Goal: Navigation & Orientation: Find specific page/section

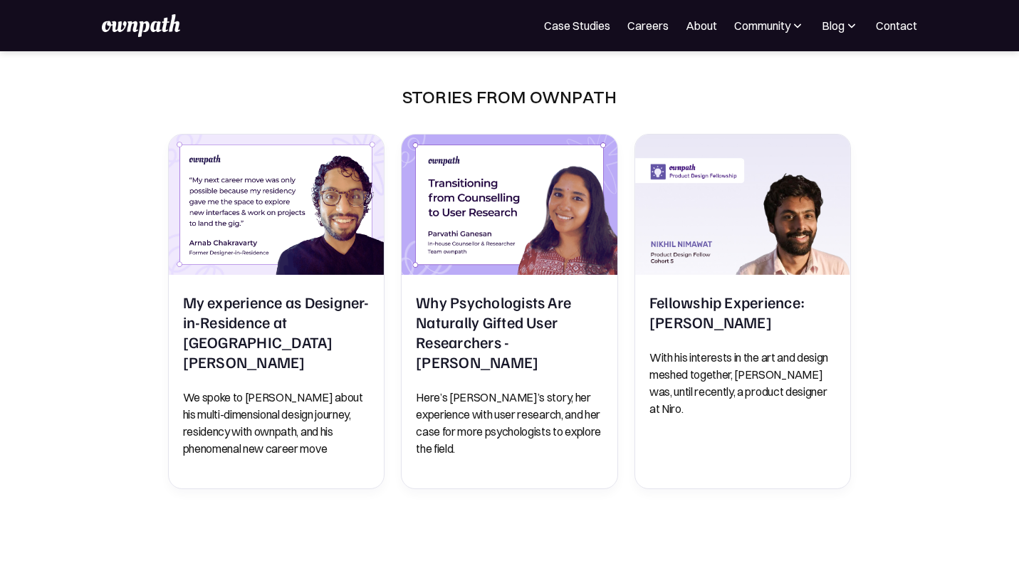
click at [159, 28] on img at bounding box center [141, 25] width 78 height 23
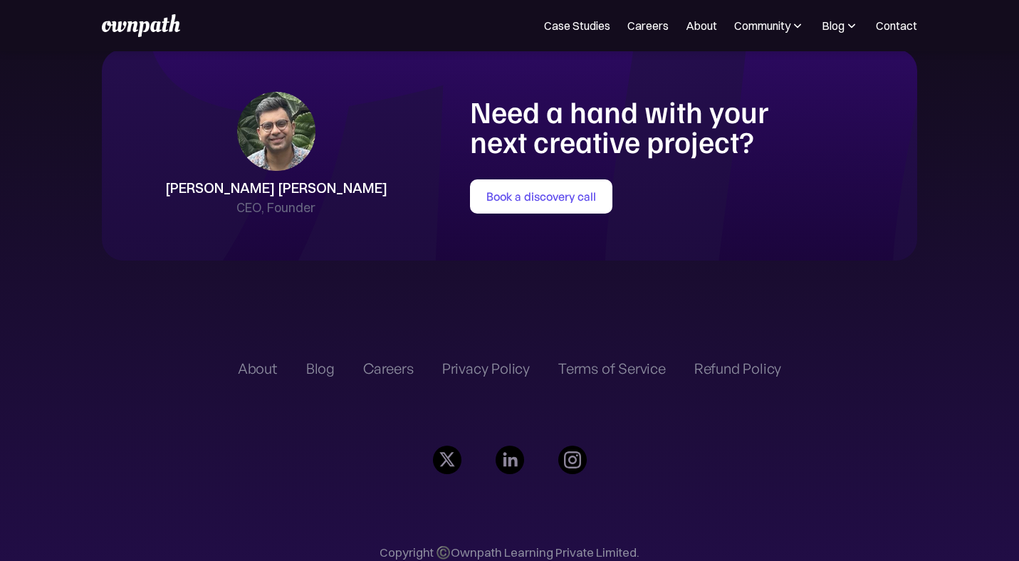
scroll to position [3140, 0]
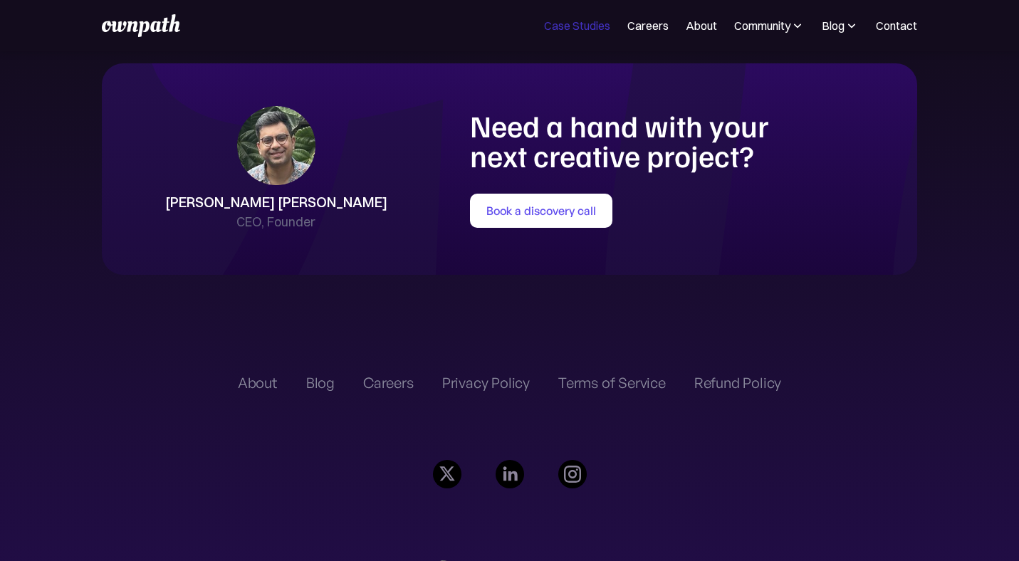
click at [593, 23] on link "Case Studies" at bounding box center [577, 25] width 66 height 17
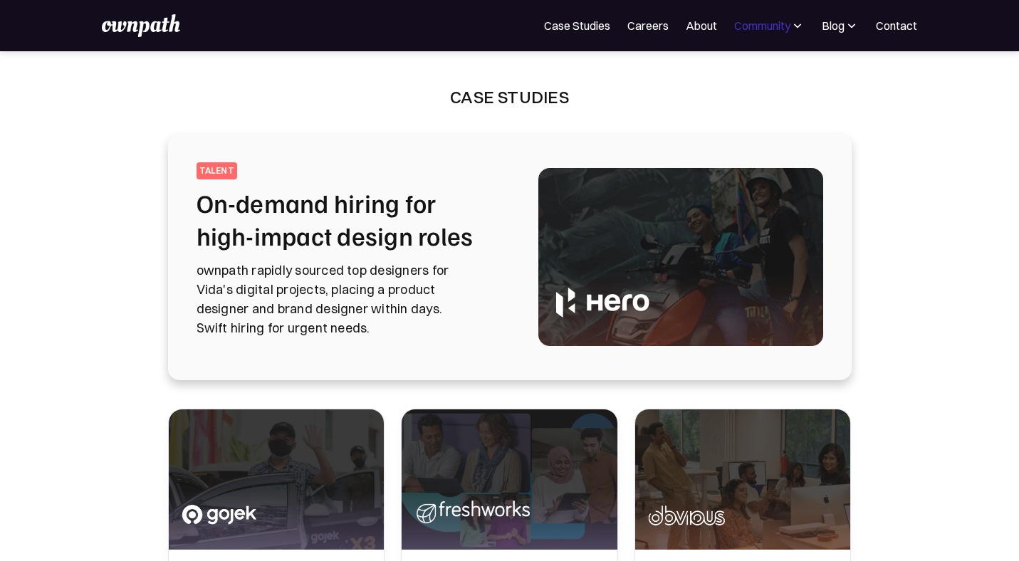
click at [735, 24] on div "Community" at bounding box center [762, 25] width 56 height 17
click at [848, 31] on img at bounding box center [851, 26] width 14 height 14
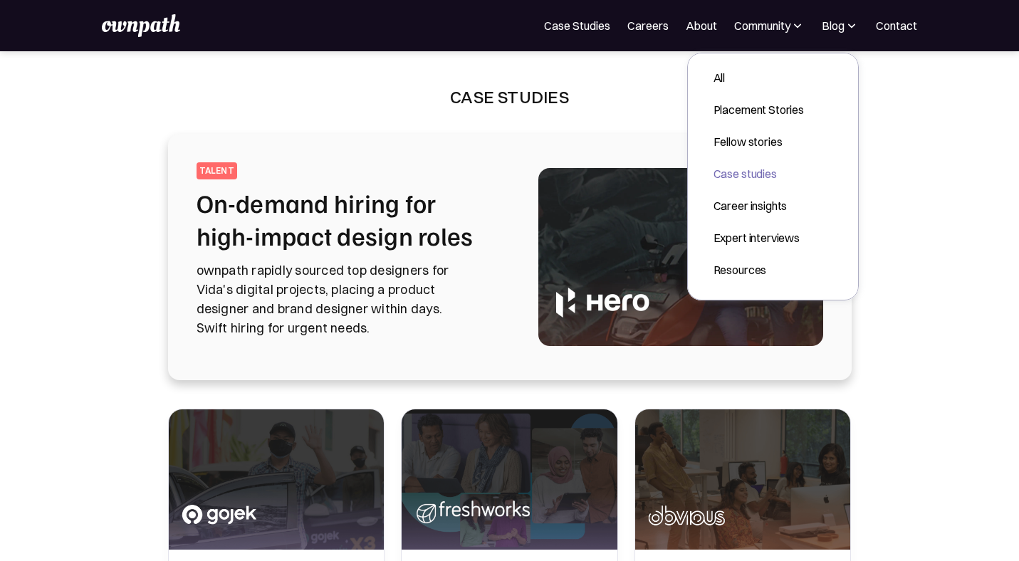
click at [756, 174] on div "Case studies" at bounding box center [758, 173] width 90 height 17
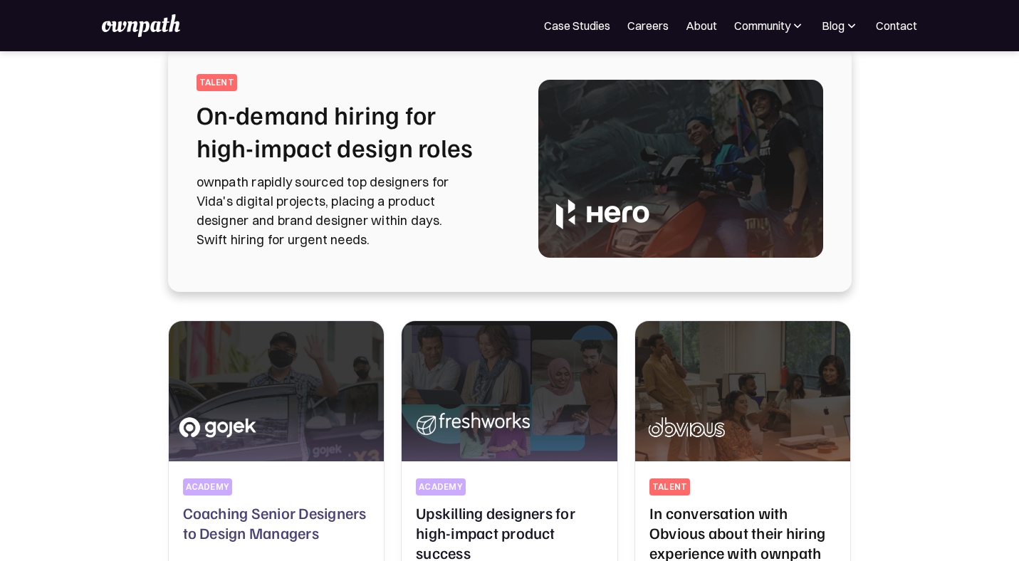
scroll to position [67, 0]
